Goal: Information Seeking & Learning: Learn about a topic

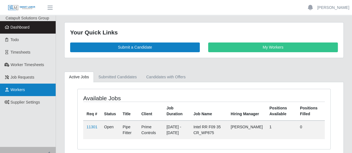
click at [20, 90] on span "Workers" at bounding box center [18, 90] width 14 height 4
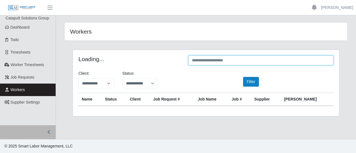
click at [205, 60] on input "text" at bounding box center [260, 61] width 145 height 10
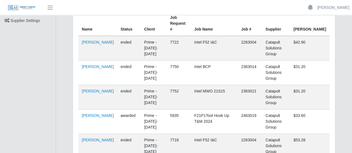
scroll to position [83, 0]
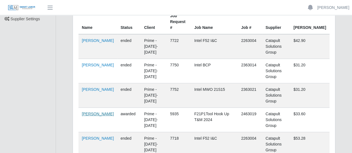
click at [87, 112] on link "[PERSON_NAME]" at bounding box center [98, 114] width 32 height 4
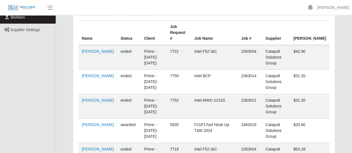
scroll to position [139, 0]
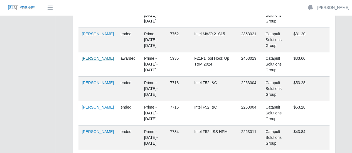
click at [91, 56] on link "[PERSON_NAME]" at bounding box center [98, 58] width 32 height 4
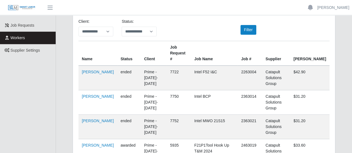
scroll to position [0, 0]
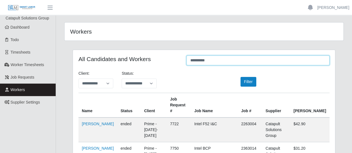
drag, startPoint x: 208, startPoint y: 61, endPoint x: 174, endPoint y: 68, distance: 34.6
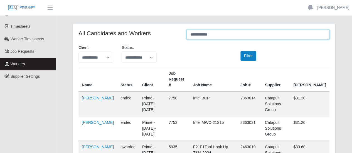
scroll to position [56, 0]
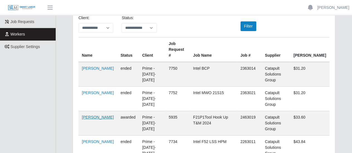
type input "**********"
click at [87, 115] on link "Alejandro Guerrero" at bounding box center [98, 117] width 32 height 4
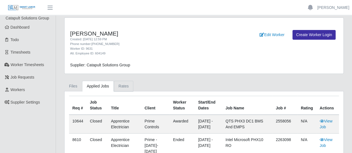
drag, startPoint x: 120, startPoint y: 85, endPoint x: 125, endPoint y: 86, distance: 5.0
click at [120, 85] on link "Rates" at bounding box center [124, 86] width 20 height 11
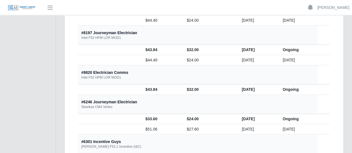
scroll to position [223, 0]
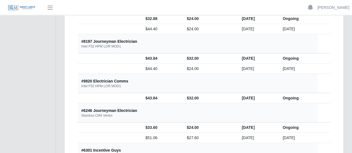
drag, startPoint x: 219, startPoint y: 96, endPoint x: 251, endPoint y: 98, distance: 31.8
click at [251, 98] on td "[DATE]" at bounding box center [257, 98] width 41 height 10
click at [243, 104] on th "#6246 Journeyman Electrician Skanksa CM4 Vertex" at bounding box center [198, 113] width 240 height 19
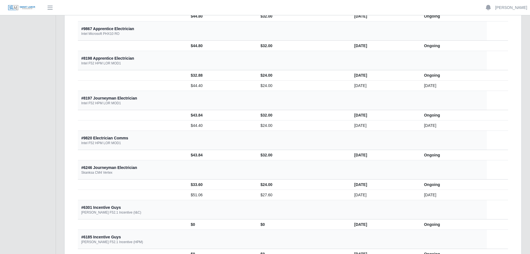
scroll to position [167, 0]
drag, startPoint x: 79, startPoint y: 137, endPoint x: 121, endPoint y: 149, distance: 43.5
drag, startPoint x: 315, startPoint y: 153, endPoint x: 346, endPoint y: 159, distance: 31.7
click at [350, 153] on td "[DATE]" at bounding box center [385, 154] width 70 height 10
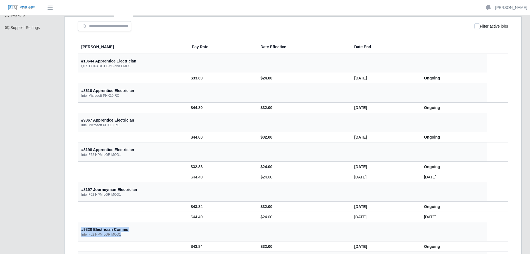
scroll to position [83, 0]
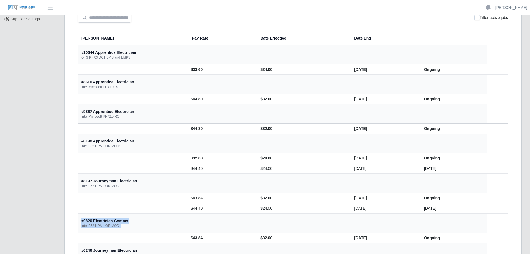
drag, startPoint x: 159, startPoint y: 70, endPoint x: 140, endPoint y: 66, distance: 19.3
click at [140, 66] on tr "$33.60 $24.00 [DATE] Ongoing" at bounding box center [293, 69] width 430 height 10
drag, startPoint x: 82, startPoint y: 37, endPoint x: 101, endPoint y: 40, distance: 19.7
click at [101, 40] on th "[PERSON_NAME]" at bounding box center [133, 38] width 110 height 14
click at [356, 48] on th "#10644 Apprentice Electrician QTS PHX3 DC1 BMS and EMPS" at bounding box center [282, 54] width 409 height 19
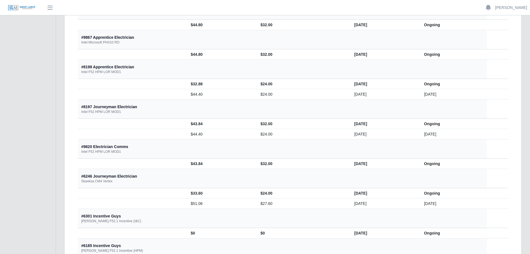
scroll to position [167, 0]
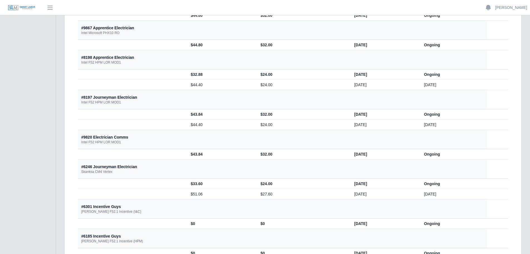
drag, startPoint x: 316, startPoint y: 153, endPoint x: 345, endPoint y: 157, distance: 28.9
click at [350, 153] on td "[DATE]" at bounding box center [385, 154] width 70 height 10
click at [256, 150] on td "$32.00" at bounding box center [303, 154] width 94 height 10
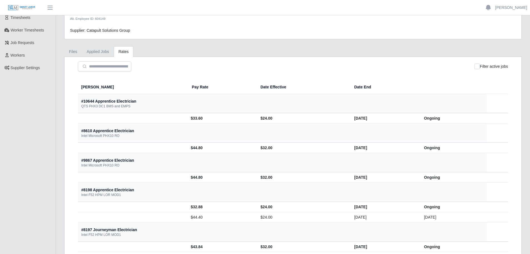
scroll to position [0, 0]
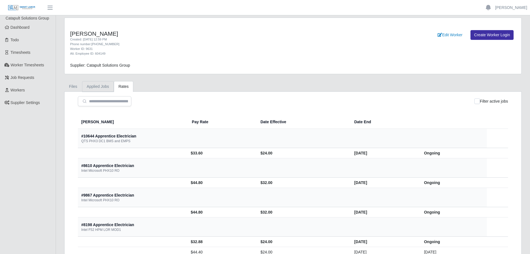
click at [105, 89] on link "Applied Jobs" at bounding box center [98, 86] width 32 height 11
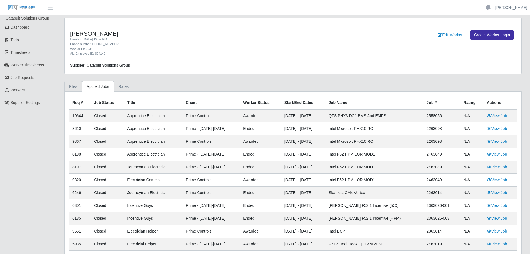
click at [76, 87] on link "Files" at bounding box center [73, 86] width 18 height 11
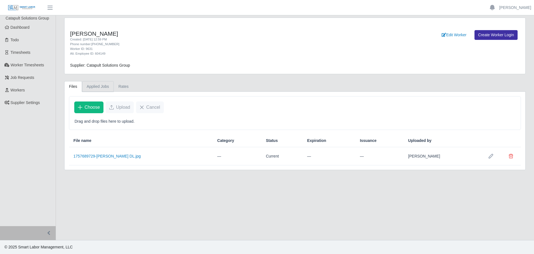
click at [97, 87] on link "Applied Jobs" at bounding box center [98, 86] width 32 height 11
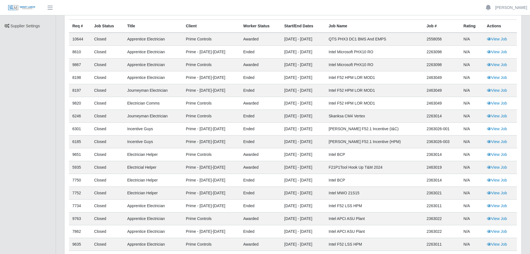
scroll to position [67, 0]
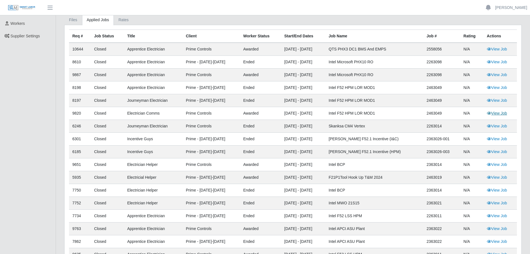
click at [356, 114] on link "View Job" at bounding box center [497, 113] width 20 height 4
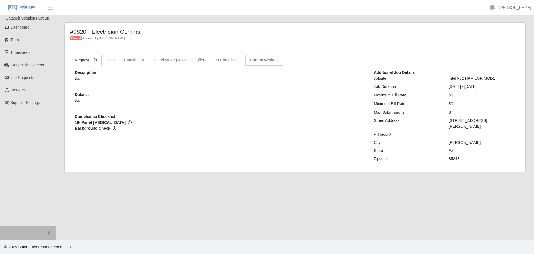
click at [265, 60] on link "Current Workers" at bounding box center [264, 60] width 38 height 11
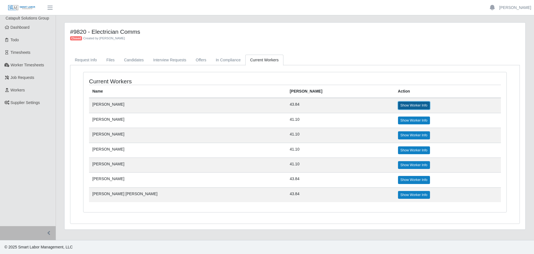
click at [398, 107] on link "Show Worker Info" at bounding box center [414, 105] width 32 height 8
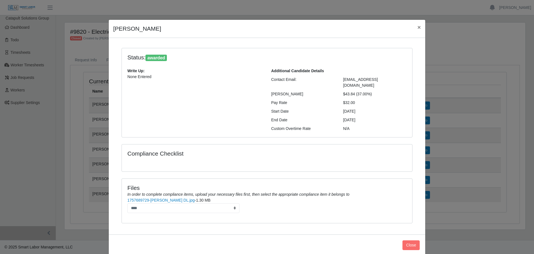
drag, startPoint x: 269, startPoint y: 105, endPoint x: 381, endPoint y: 105, distance: 111.9
click at [381, 108] on div "Start Date 11/17/2024" at bounding box center [339, 111] width 144 height 6
click at [274, 108] on div "Start Date" at bounding box center [303, 111] width 72 height 6
drag, startPoint x: 269, startPoint y: 106, endPoint x: 361, endPoint y: 115, distance: 92.2
click at [361, 115] on div "Additional Candidate Details Contact Email: Guerrero_alex95@yahoo.com Bill Rate…" at bounding box center [339, 99] width 144 height 63
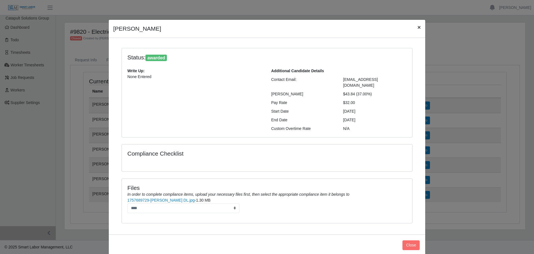
click at [418, 27] on span "×" at bounding box center [419, 27] width 3 height 6
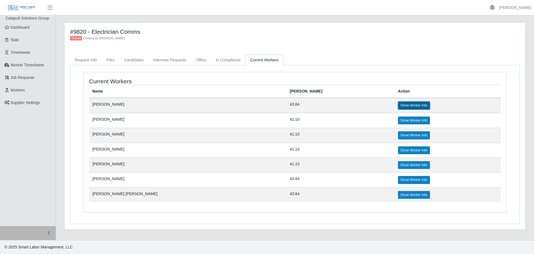
click at [398, 105] on link "Show Worker Info" at bounding box center [414, 105] width 32 height 8
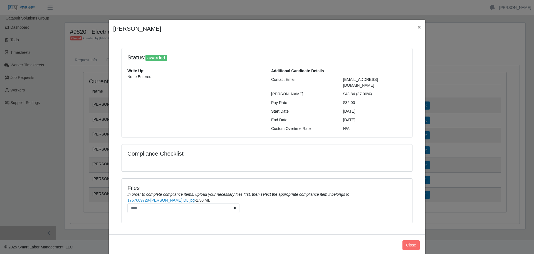
click at [178, 7] on div "Alejandro Guerrero × Status: awarded Write Up: None Entered Additional Candidat…" at bounding box center [267, 127] width 534 height 254
click at [65, 79] on div "Alejandro Guerrero × Status: awarded Write Up: None Entered Additional Candidat…" at bounding box center [267, 127] width 534 height 254
click at [418, 25] on span "×" at bounding box center [419, 27] width 3 height 6
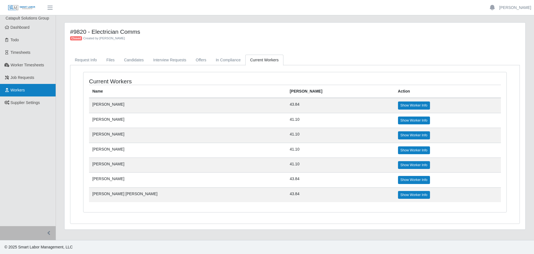
click at [17, 88] on span "Workers" at bounding box center [18, 90] width 14 height 4
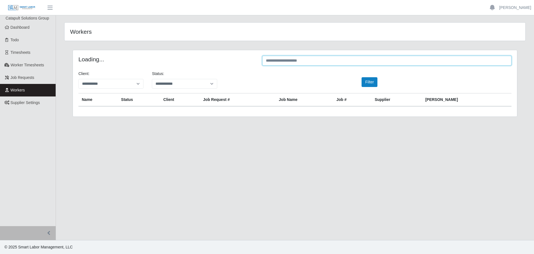
click at [386, 61] on input "text" at bounding box center [386, 61] width 249 height 10
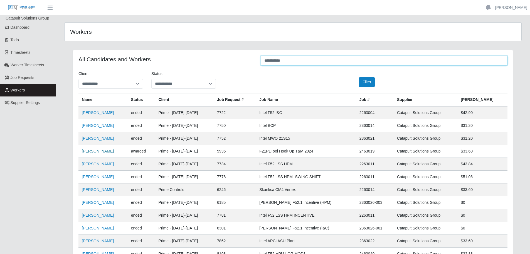
type input "**********"
click at [104, 149] on link "Alejandro Guerrero" at bounding box center [98, 151] width 32 height 4
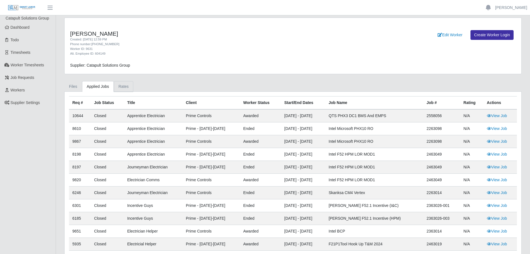
click at [121, 83] on link "Rates" at bounding box center [124, 86] width 20 height 11
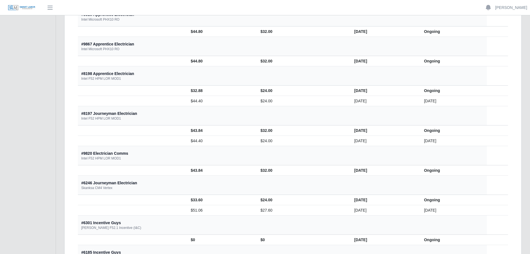
scroll to position [150, 0]
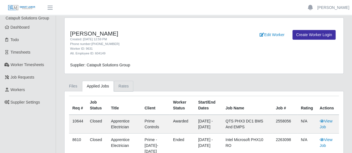
click at [122, 85] on link "Rates" at bounding box center [124, 86] width 20 height 11
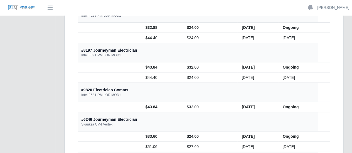
scroll to position [223, 0]
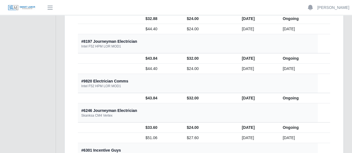
drag, startPoint x: 92, startPoint y: 80, endPoint x: 120, endPoint y: 93, distance: 31.2
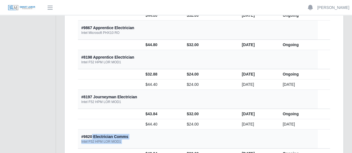
scroll to position [195, 0]
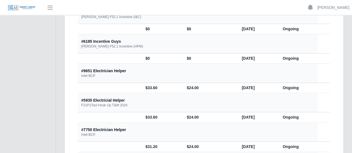
scroll to position [362, 0]
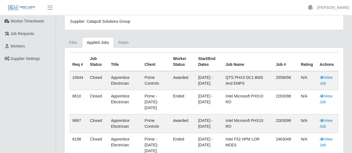
scroll to position [56, 0]
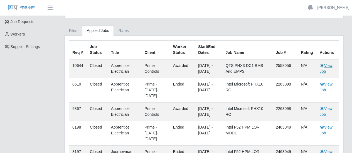
click at [322, 68] on link "View Job" at bounding box center [325, 68] width 13 height 10
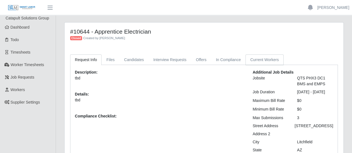
click at [254, 59] on link "Current Workers" at bounding box center [264, 60] width 38 height 11
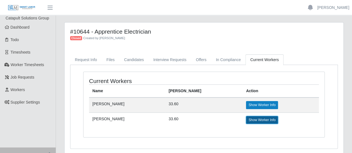
click at [259, 120] on link "Show Worker Info" at bounding box center [262, 120] width 32 height 8
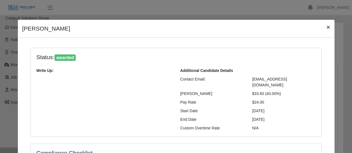
click at [326, 27] on span "×" at bounding box center [327, 27] width 3 height 6
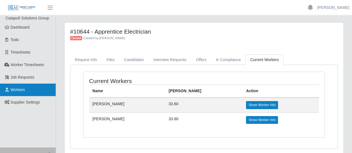
click at [24, 92] on span "Workers" at bounding box center [18, 90] width 14 height 4
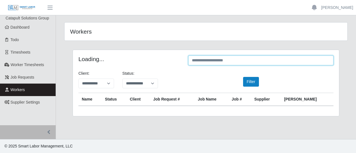
click at [239, 62] on input "text" at bounding box center [260, 61] width 145 height 10
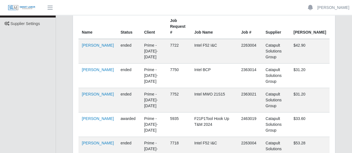
scroll to position [83, 0]
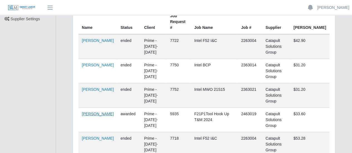
type input "**********"
click at [88, 112] on link "[PERSON_NAME]" at bounding box center [98, 114] width 32 height 4
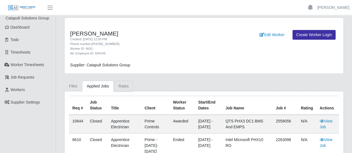
click at [124, 89] on link "Rates" at bounding box center [124, 86] width 20 height 11
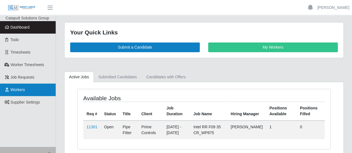
click at [23, 90] on span "Workers" at bounding box center [18, 90] width 14 height 4
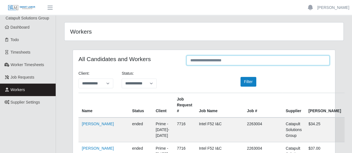
click at [219, 60] on input "text" at bounding box center [257, 61] width 143 height 10
type input "*"
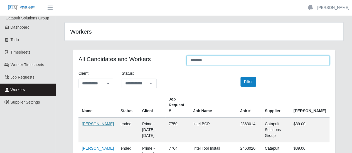
type input "*******"
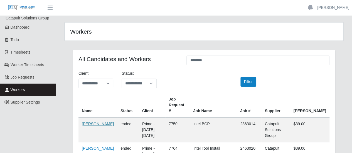
click at [86, 122] on link "Anthony Ruiz" at bounding box center [98, 124] width 32 height 4
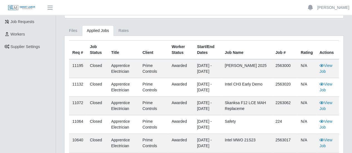
scroll to position [83, 0]
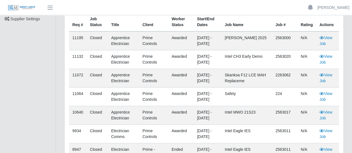
click at [326, 77] on td "View Job" at bounding box center [327, 78] width 23 height 19
click at [323, 78] on link "View Job" at bounding box center [325, 78] width 13 height 10
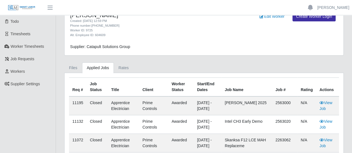
scroll to position [0, 0]
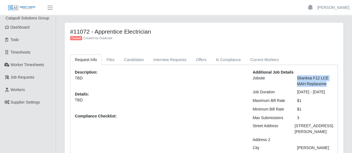
drag, startPoint x: 297, startPoint y: 78, endPoint x: 328, endPoint y: 85, distance: 31.1
click at [328, 85] on div "Skanksa F12 LCE MAH Replaceme" at bounding box center [315, 81] width 45 height 12
copy div "Skanksa F12 LCE MAH Replaceme"
click at [263, 63] on link "Current Workers" at bounding box center [264, 60] width 38 height 11
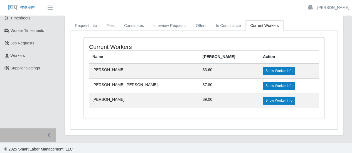
scroll to position [35, 0]
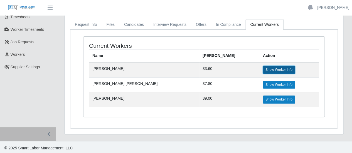
click at [263, 70] on link "Show Worker Info" at bounding box center [279, 70] width 32 height 8
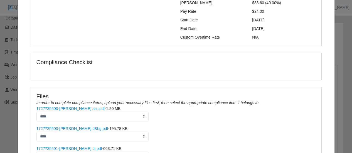
scroll to position [0, 0]
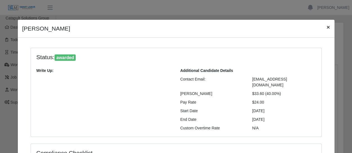
click at [327, 29] on span "×" at bounding box center [327, 27] width 3 height 6
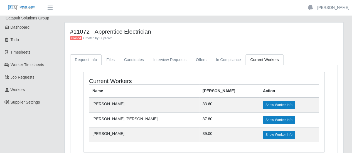
click at [86, 60] on link "Request Info" at bounding box center [85, 60] width 31 height 11
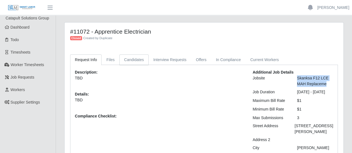
click at [135, 59] on link "Candidates" at bounding box center [133, 60] width 29 height 11
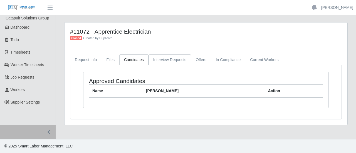
click at [173, 58] on link "Interview Requests" at bounding box center [170, 60] width 43 height 11
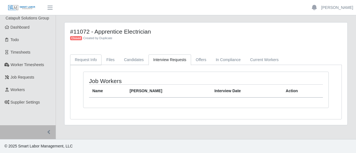
click at [86, 58] on link "Request Info" at bounding box center [85, 60] width 31 height 11
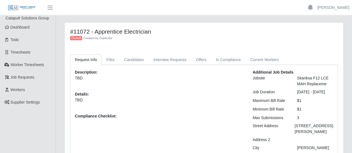
click at [233, 88] on div "Description: TBD Details: TBD Compliance Checklist:" at bounding box center [160, 119] width 178 height 98
click at [265, 64] on link "Current Workers" at bounding box center [264, 60] width 38 height 11
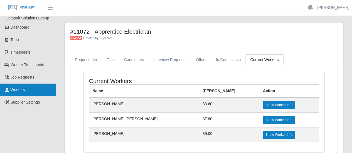
click at [21, 88] on span "Workers" at bounding box center [18, 90] width 14 height 4
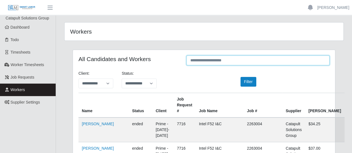
click at [200, 62] on input "text" at bounding box center [257, 61] width 143 height 10
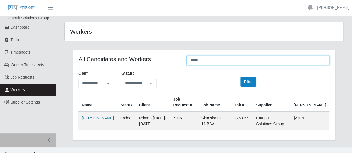
type input "*****"
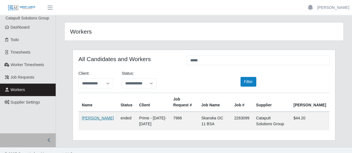
click at [90, 120] on link "Eduardo Ramirez" at bounding box center [98, 118] width 32 height 4
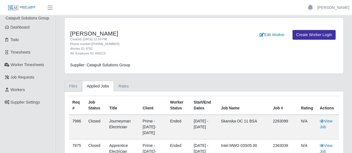
click at [73, 89] on link "Files" at bounding box center [73, 86] width 18 height 11
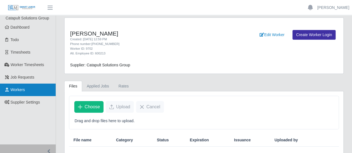
click at [35, 92] on link "Workers" at bounding box center [28, 90] width 56 height 13
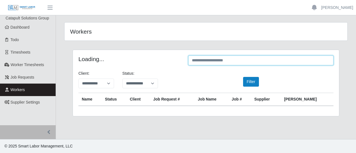
click at [234, 61] on input "text" at bounding box center [260, 61] width 145 height 10
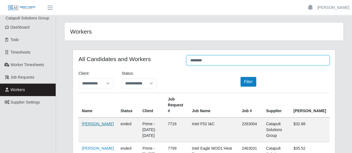
type input "********"
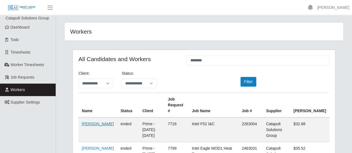
click at [87, 122] on link "[PERSON_NAME]" at bounding box center [98, 124] width 32 height 4
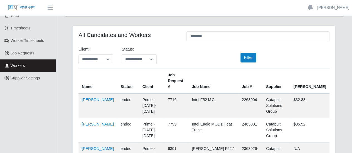
scroll to position [56, 0]
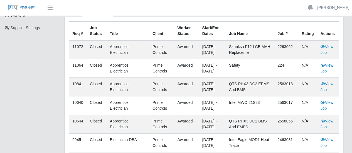
scroll to position [83, 0]
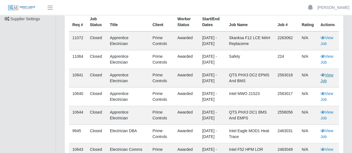
click at [323, 79] on link "View Job" at bounding box center [326, 78] width 13 height 10
click at [327, 114] on link "View Job" at bounding box center [326, 115] width 13 height 10
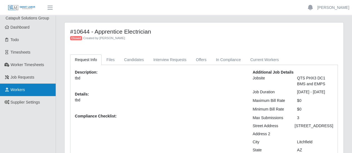
click at [28, 88] on link "Workers" at bounding box center [28, 90] width 56 height 13
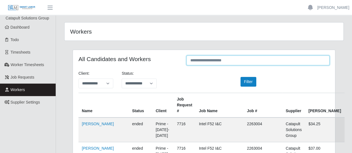
click at [238, 61] on input "text" at bounding box center [257, 61] width 143 height 10
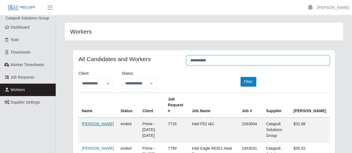
type input "**********"
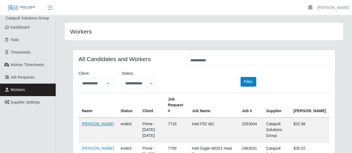
click at [87, 122] on link "David Bojorquez Parra" at bounding box center [98, 124] width 32 height 4
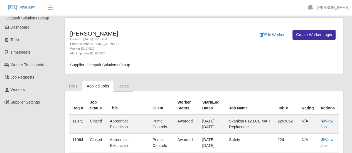
click at [121, 88] on link "Rates" at bounding box center [124, 86] width 20 height 11
